Goal: Transaction & Acquisition: Purchase product/service

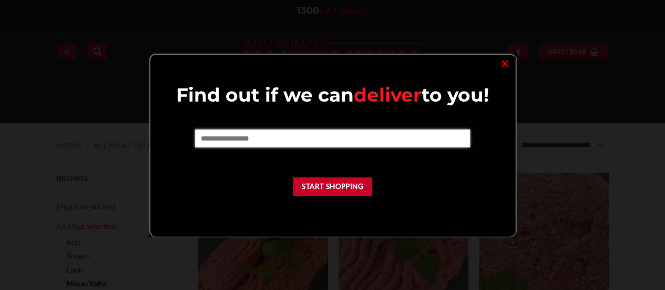
click at [359, 134] on input "text" at bounding box center [332, 138] width 275 height 18
type input "****"
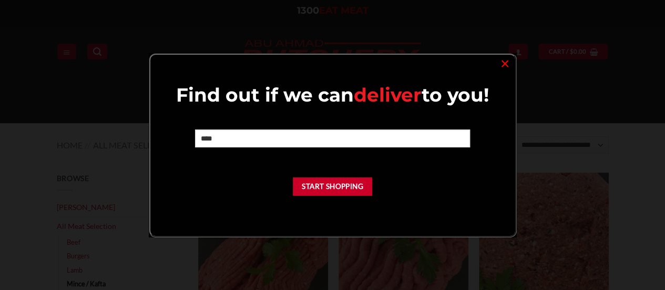
click at [309, 185] on div "Find out if we can deliver to you! **** Start Shopping" at bounding box center [333, 143] width 344 height 120
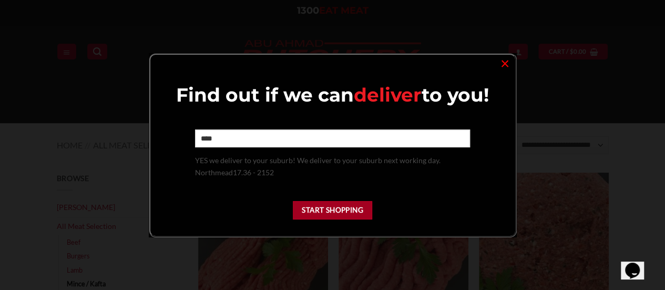
click at [338, 209] on button "Start Shopping" at bounding box center [333, 210] width 80 height 18
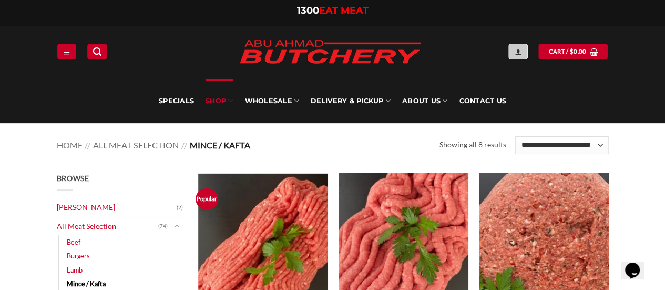
click at [521, 55] on icon "Login" at bounding box center [517, 52] width 7 height 8
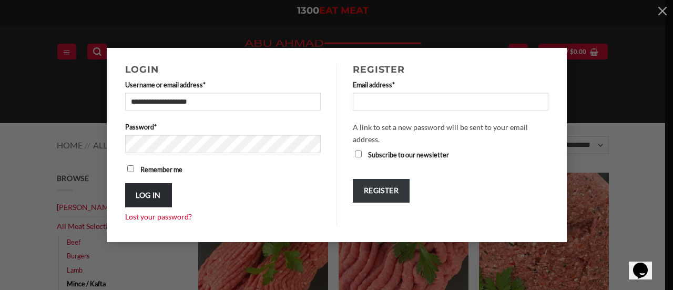
click at [149, 189] on button "Log in" at bounding box center [148, 195] width 47 height 24
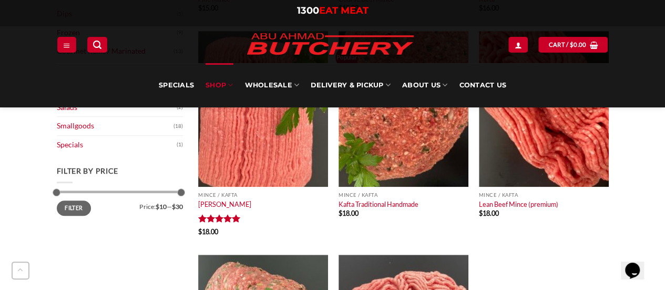
scroll to position [339, 0]
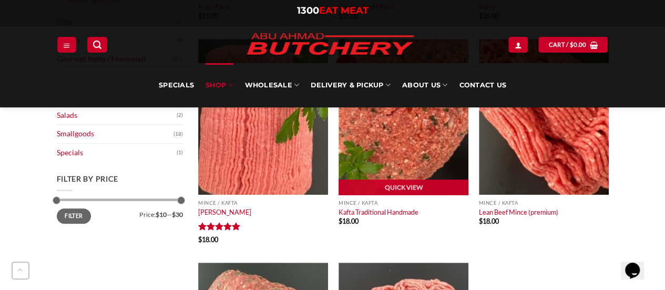
click at [447, 156] on img at bounding box center [404, 117] width 130 height 156
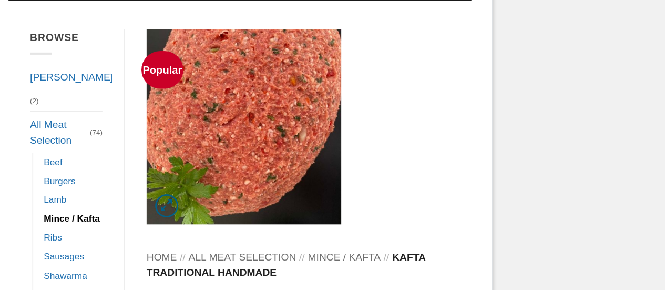
scroll to position [173, 0]
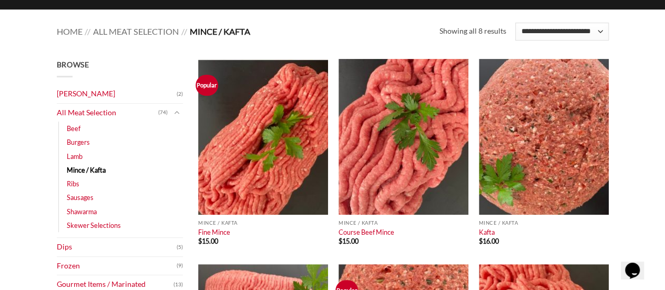
scroll to position [122, 0]
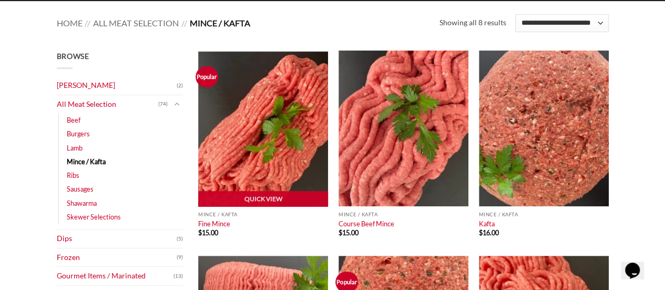
click at [324, 134] on img at bounding box center [263, 128] width 130 height 156
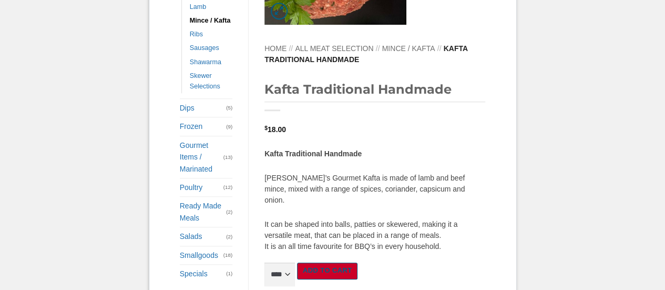
scroll to position [352, 0]
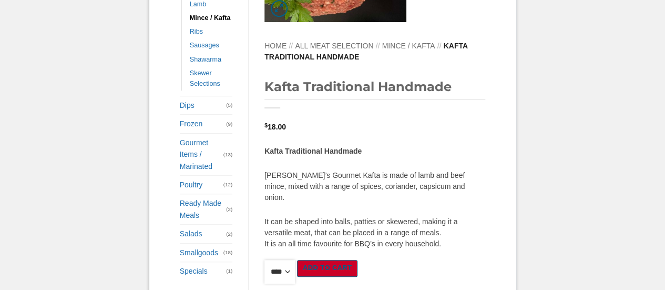
click at [285, 260] on select "**** * *** * *** * *** * *** * *** * *** * *** * *** * *** ** **** ** **** ** *…" at bounding box center [280, 272] width 31 height 24
select select "*"
click at [265, 284] on select "**** * *** * *** * *** * *** * *** * *** * *** * *** * *** ** **** ** **** ** *…" at bounding box center [280, 272] width 31 height 24
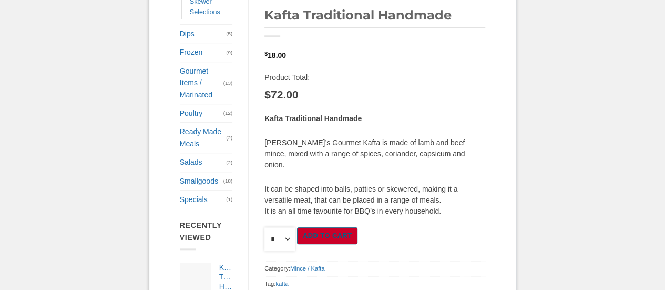
scroll to position [466, 0]
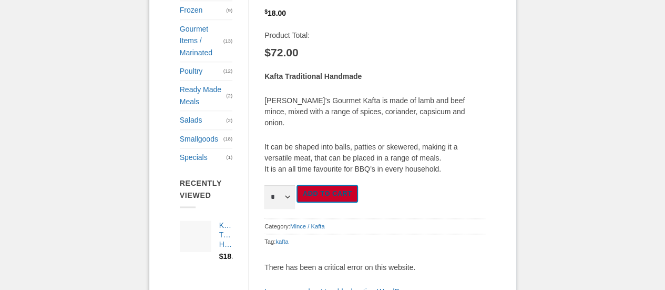
click at [326, 185] on button "Add to cart" at bounding box center [327, 193] width 61 height 17
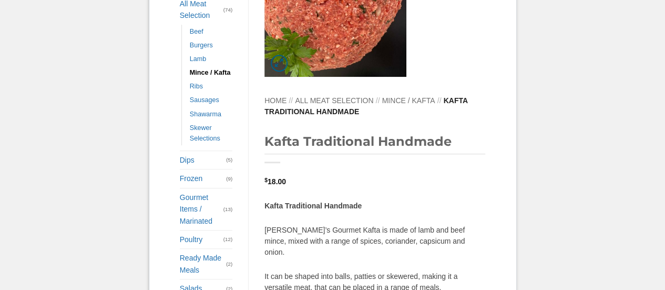
scroll to position [359, 0]
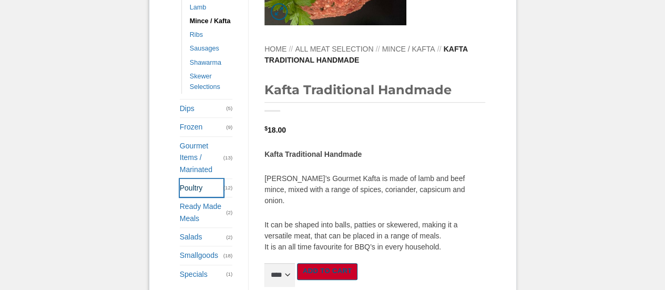
click at [196, 180] on link "Poultry" at bounding box center [202, 188] width 44 height 18
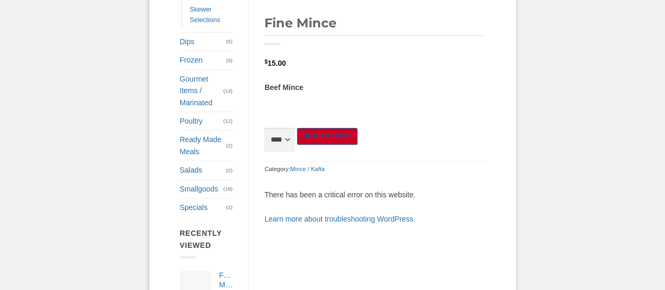
scroll to position [418, 0]
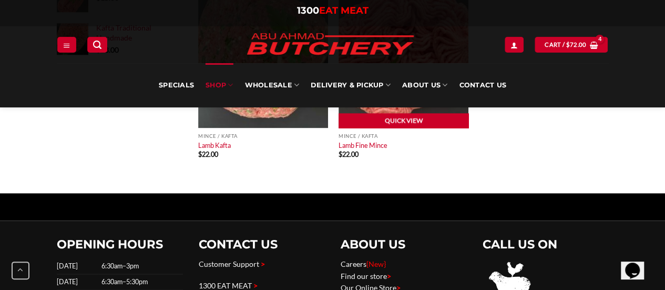
click at [417, 113] on link "Quick View" at bounding box center [404, 121] width 130 height 16
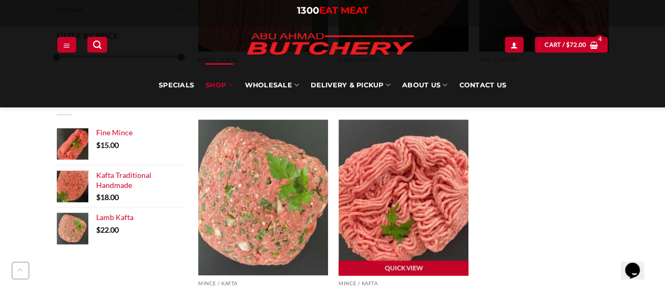
scroll to position [479, 0]
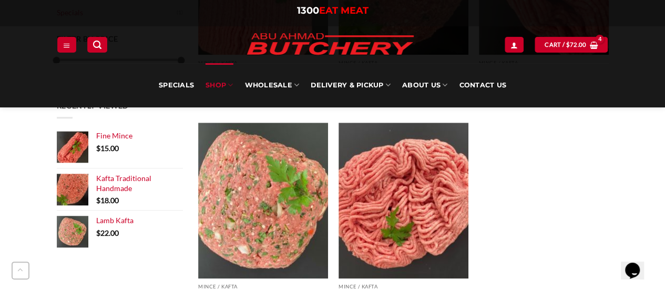
click at [473, 210] on div "Popular Quick View Mince / Kafta Fine Mince $ 15.00 Quick View Mince / Kafta Co…" at bounding box center [404, 11] width 421 height 634
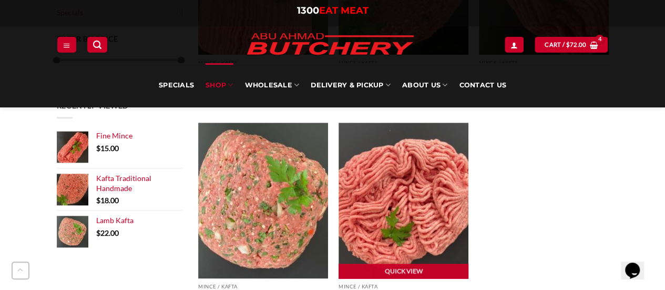
drag, startPoint x: 447, startPoint y: 205, endPoint x: 418, endPoint y: 193, distance: 31.6
click at [418, 193] on img at bounding box center [404, 201] width 130 height 156
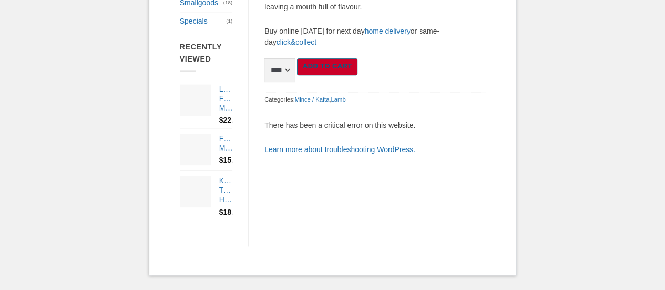
scroll to position [690, 0]
click at [295, 58] on select "**** * *** * *** * *** * *** * *** * *** * *** * *** * *** ** **** ** **** ** *…" at bounding box center [280, 70] width 31 height 24
select select "*"
click at [295, 76] on select "**** * *** * *** * *** * *** * *** * *** * *** * *** * *** ** **** ** **** ** *…" at bounding box center [280, 70] width 31 height 24
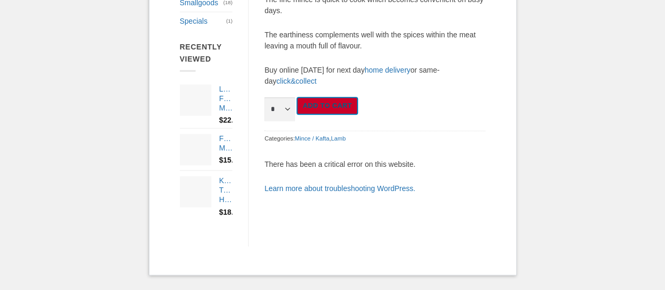
click at [358, 112] on button "Add to cart" at bounding box center [327, 105] width 61 height 17
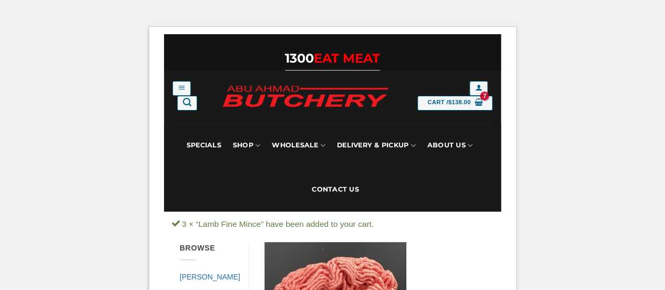
drag, startPoint x: 663, startPoint y: 44, endPoint x: 673, endPoint y: 70, distance: 28.0
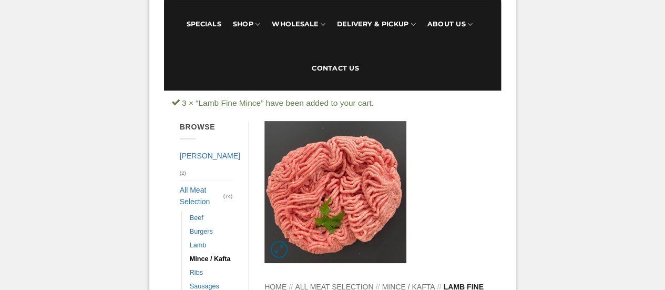
scroll to position [185, 0]
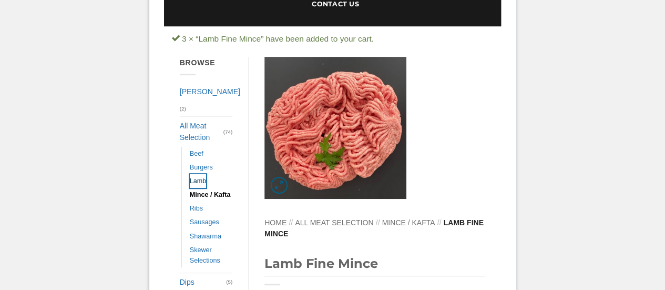
click at [197, 176] on link "Lamb" at bounding box center [198, 181] width 17 height 14
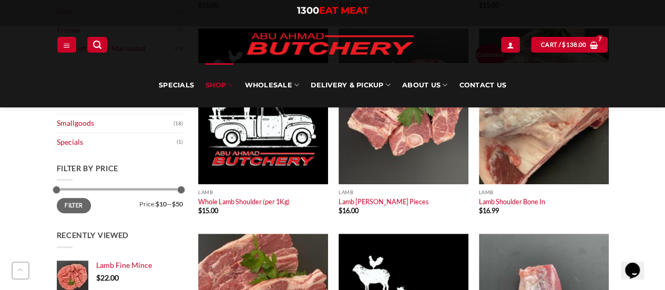
scroll to position [357, 0]
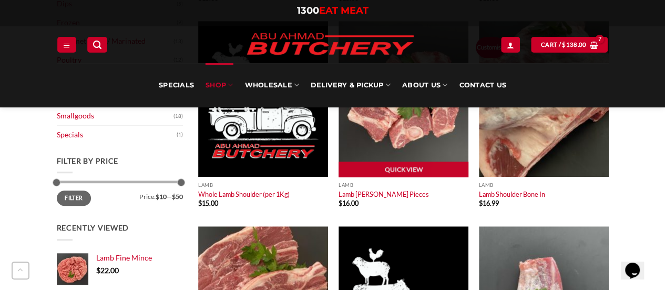
click at [397, 127] on img at bounding box center [404, 99] width 130 height 156
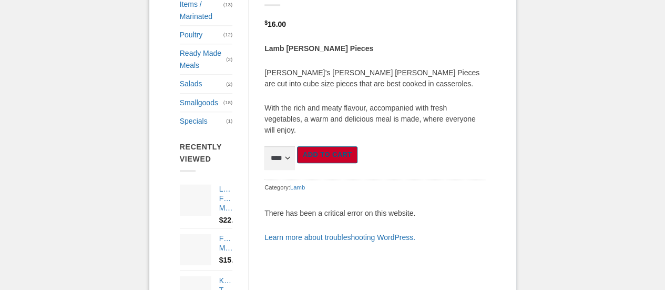
scroll to position [503, 0]
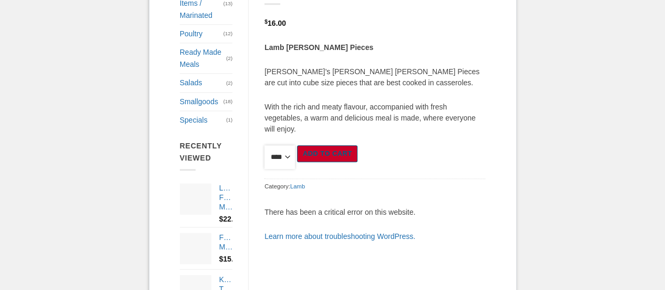
click at [295, 149] on select "**** * *** * *** * *** * *** * *** * *** * *** * *** * *** ** **** ** **** ** *…" at bounding box center [280, 157] width 31 height 24
select select "*"
click at [295, 169] on select "**** * *** * *** * *** * *** * *** * *** * *** * *** * *** ** **** ** **** ** *…" at bounding box center [280, 157] width 31 height 24
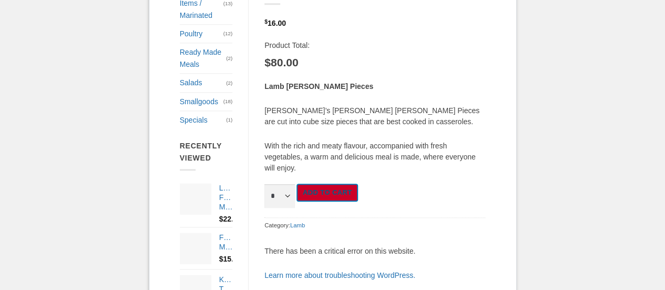
click at [358, 201] on button "Add to cart" at bounding box center [327, 192] width 61 height 17
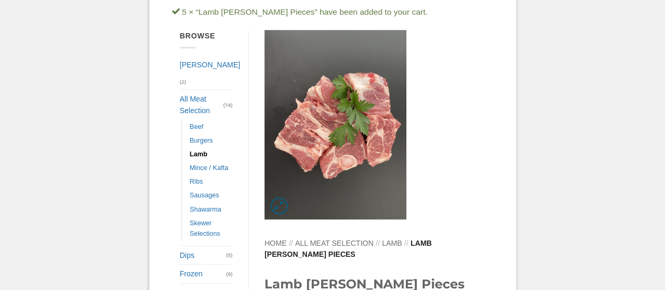
scroll to position [213, 0]
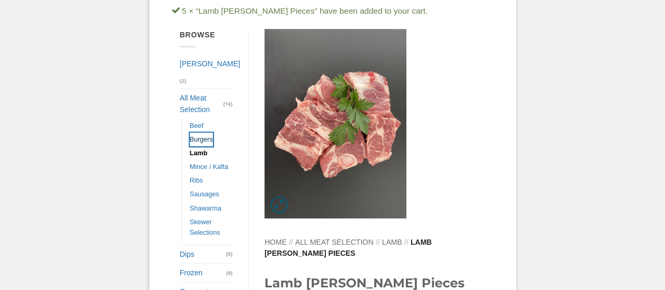
click at [205, 133] on link "Burgers" at bounding box center [201, 140] width 23 height 14
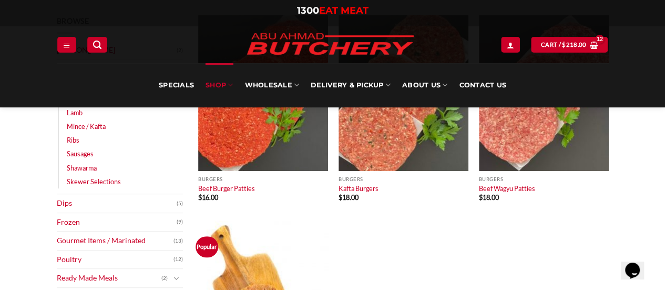
scroll to position [160, 0]
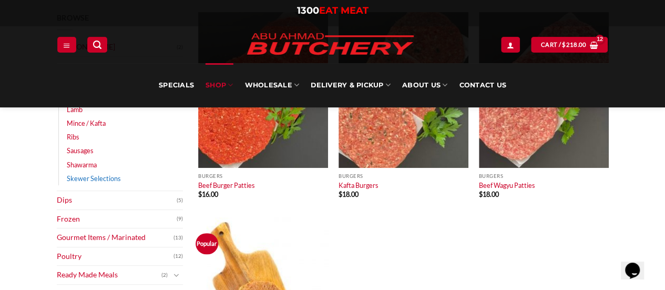
click at [86, 176] on link "Skewer Selections" at bounding box center [94, 178] width 54 height 14
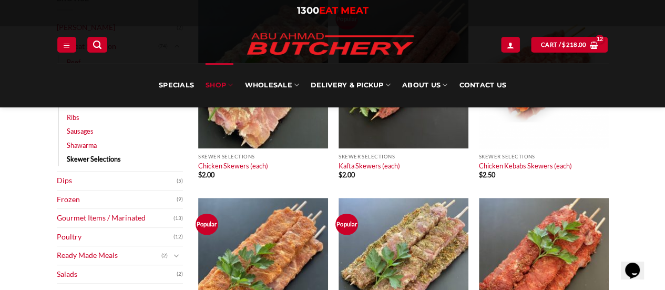
scroll to position [185, 0]
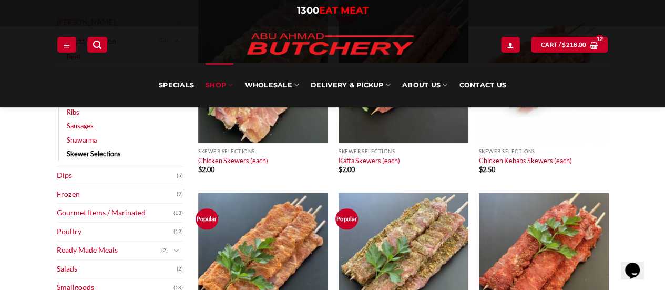
drag, startPoint x: 0, startPoint y: 0, endPoint x: 672, endPoint y: 99, distance: 679.6
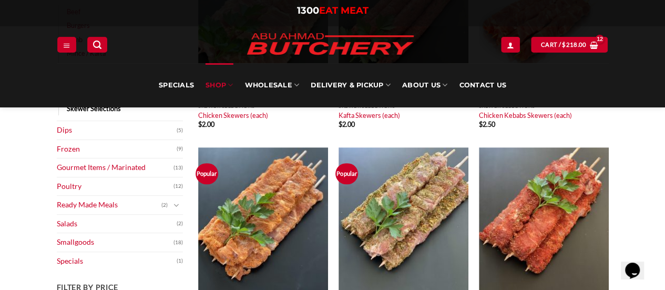
scroll to position [228, 0]
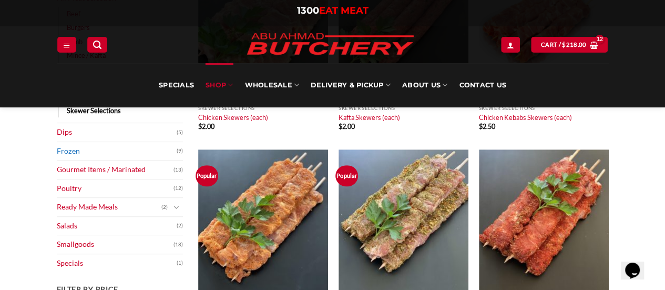
click at [116, 153] on link "Frozen" at bounding box center [117, 151] width 120 height 18
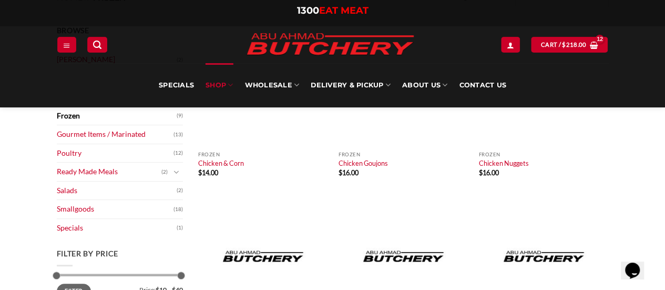
scroll to position [136, 0]
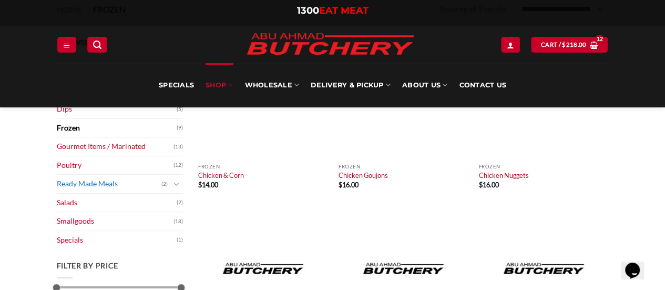
click at [145, 177] on link "Ready Made Meals" at bounding box center [109, 184] width 105 height 18
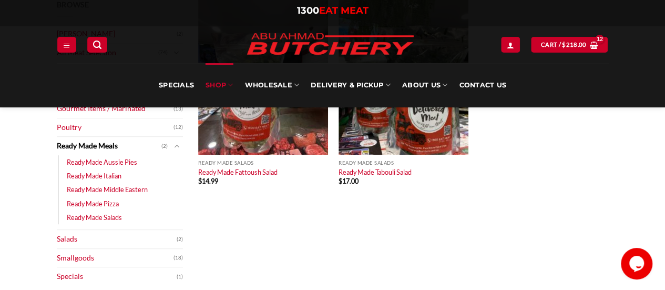
scroll to position [230, 0]
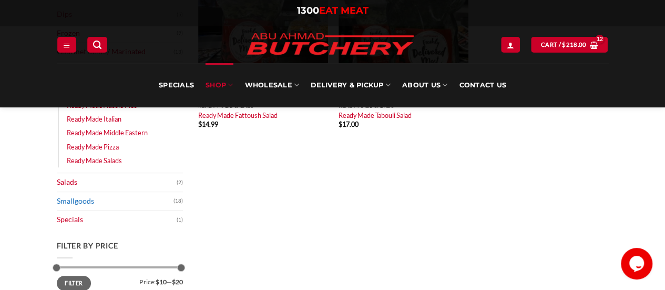
click at [70, 202] on link "Smallgoods" at bounding box center [115, 201] width 117 height 18
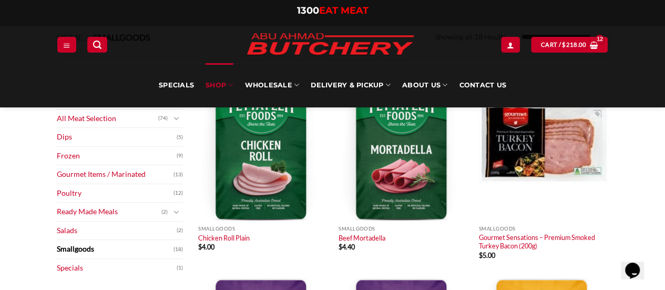
scroll to position [120, 0]
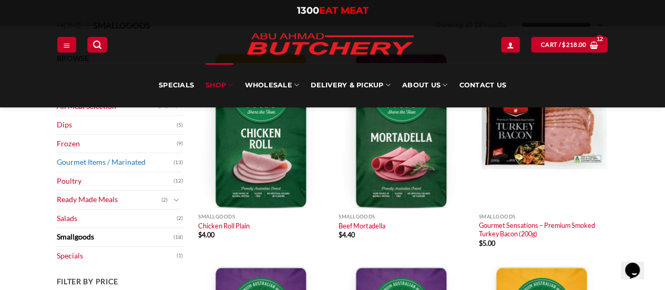
click at [99, 168] on link "Gourmet Items / Marinated" at bounding box center [115, 162] width 117 height 18
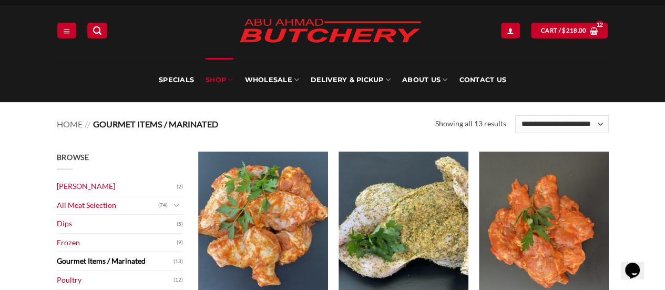
scroll to position [63, 0]
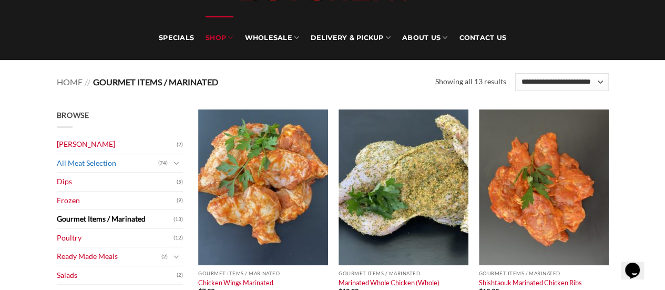
click at [93, 165] on link "All Meat Selection" at bounding box center [108, 163] width 102 height 18
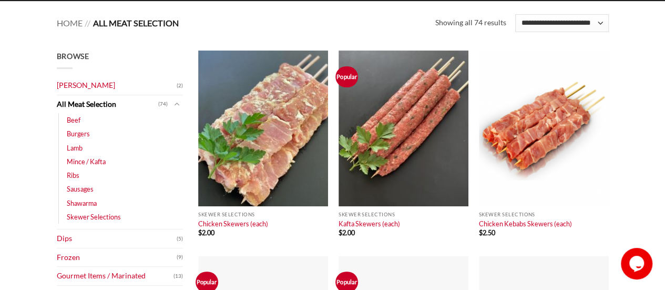
scroll to position [147, 0]
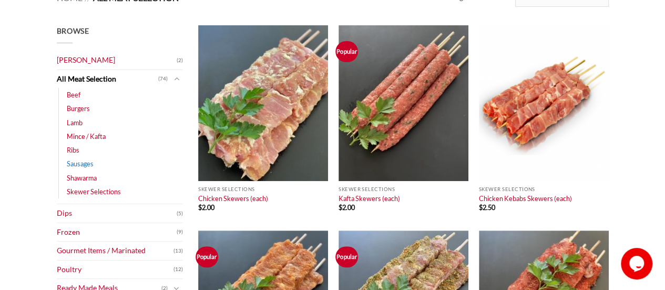
drag, startPoint x: 0, startPoint y: 0, endPoint x: 93, endPoint y: 165, distance: 189.3
click at [93, 165] on link "Sausages" at bounding box center [80, 164] width 27 height 14
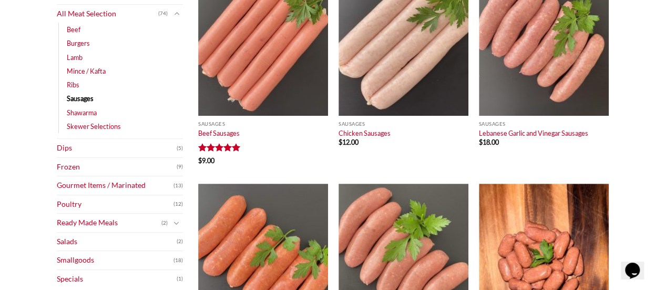
scroll to position [231, 0]
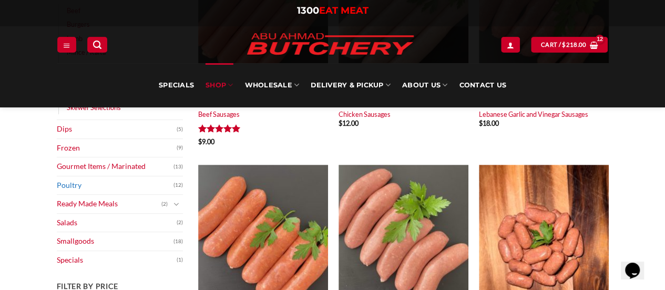
click at [88, 181] on link "Poultry" at bounding box center [115, 185] width 117 height 18
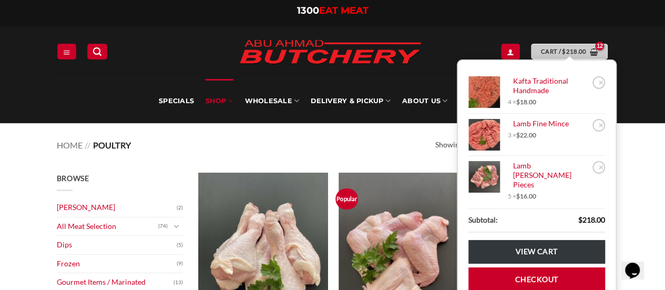
click at [587, 45] on link "Cart / $ 218.00" at bounding box center [569, 51] width 77 height 15
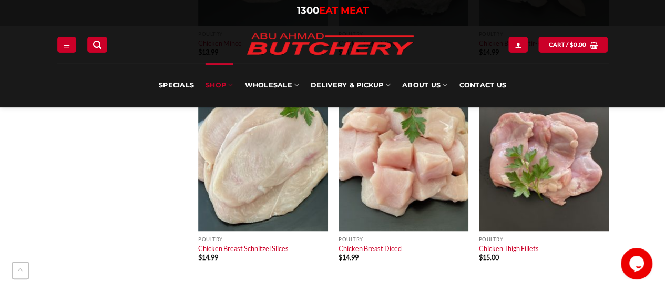
scroll to position [714, 0]
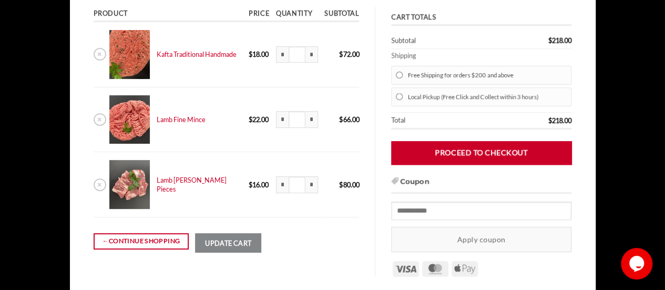
scroll to position [161, 0]
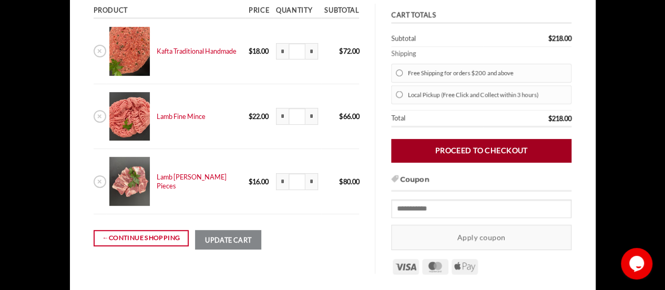
click at [483, 153] on link "Proceed to checkout" at bounding box center [481, 151] width 180 height 24
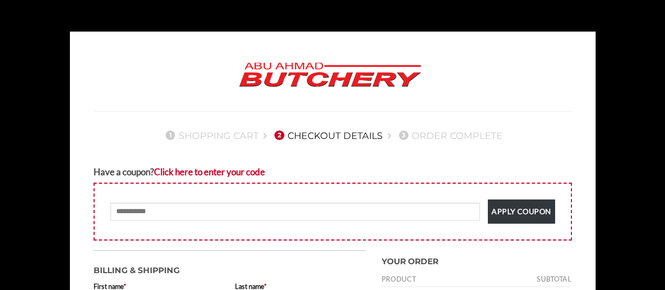
select select "***"
type input "**********"
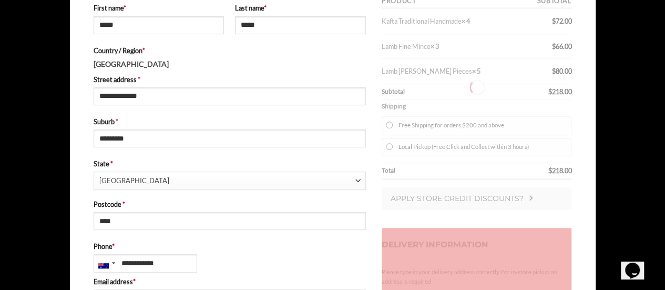
type input "**********"
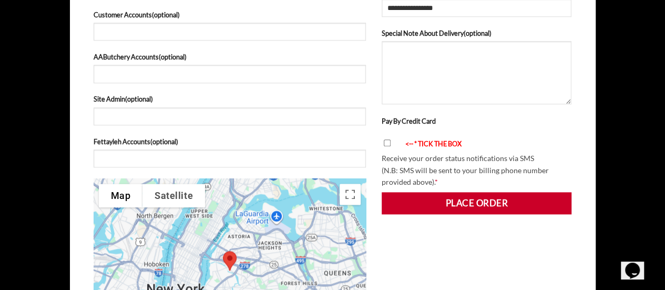
scroll to position [664, 0]
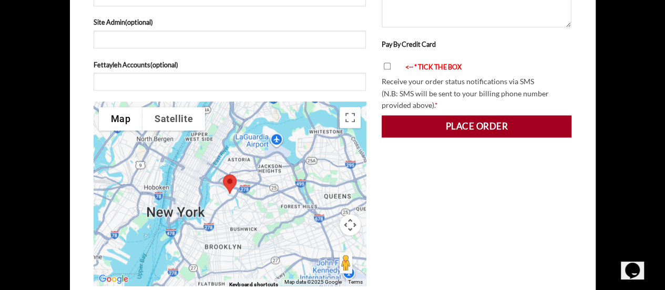
click at [488, 124] on button "Place order" at bounding box center [477, 126] width 190 height 22
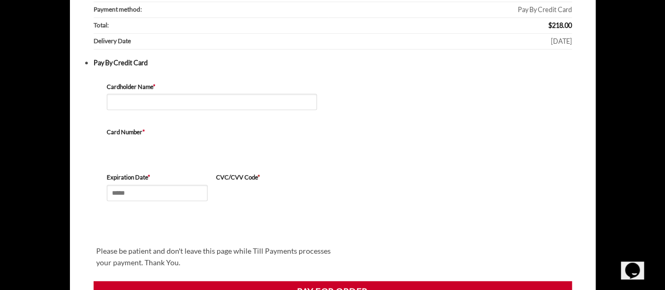
scroll to position [261, 0]
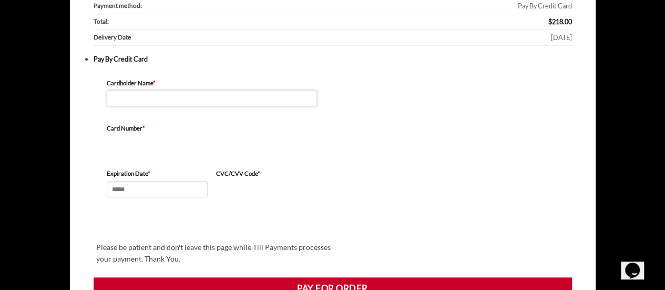
click at [293, 99] on input "Cardholder Name *" at bounding box center [212, 98] width 210 height 16
type input "**********"
type input "*****"
click at [183, 90] on input "**********" at bounding box center [212, 98] width 210 height 16
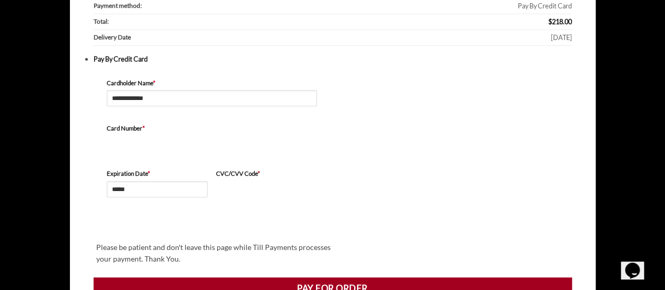
click at [338, 289] on button "Pay for order" at bounding box center [333, 288] width 479 height 22
